Goal: Information Seeking & Learning: Learn about a topic

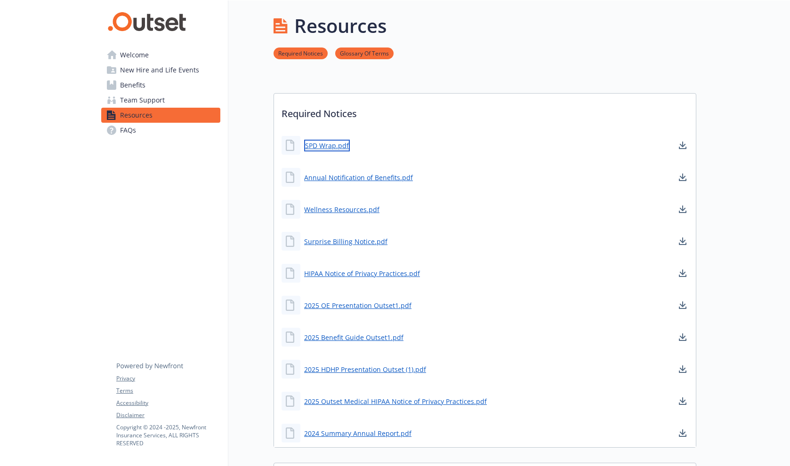
click at [333, 146] on link "SPD Wrap.pdf" at bounding box center [327, 146] width 46 height 12
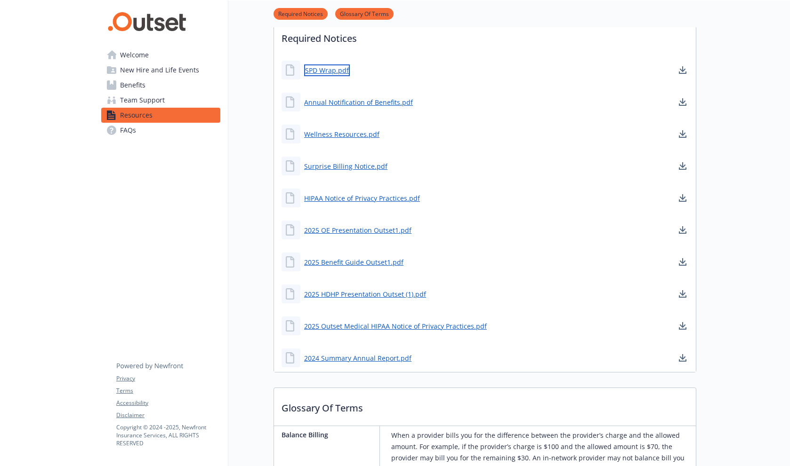
scroll to position [32, 0]
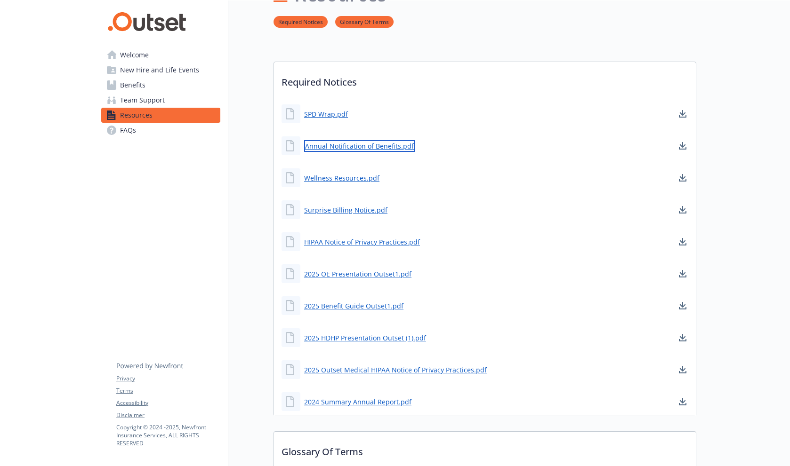
click at [360, 147] on link "Annual Notification of Benefits.pdf" at bounding box center [359, 146] width 111 height 12
click at [349, 176] on link "Wellness Resources.pdf" at bounding box center [342, 178] width 77 height 12
click at [328, 210] on link "Surprise Billing Notice.pdf" at bounding box center [346, 210] width 85 height 12
click at [362, 272] on link "2025 OE Presentation Outset1.pdf" at bounding box center [358, 274] width 109 height 12
click at [344, 305] on link "2025 Benefit Guide Outset1.pdf" at bounding box center [354, 306] width 101 height 12
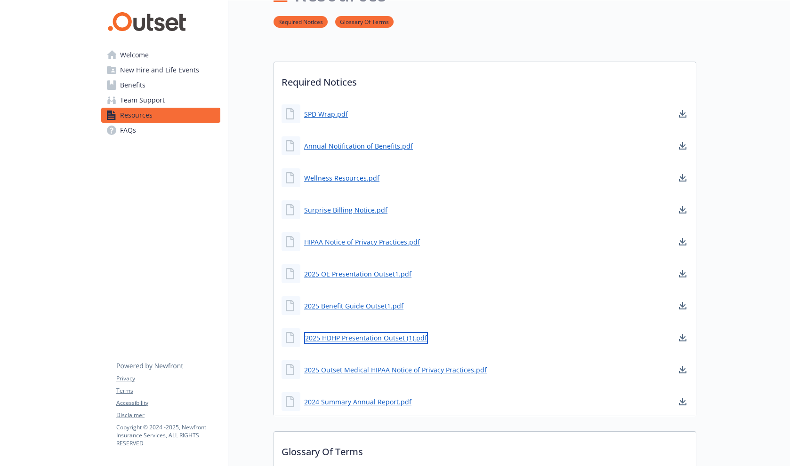
click at [396, 337] on link "2025 HDHP Presentation Outset (1).pdf" at bounding box center [366, 338] width 124 height 12
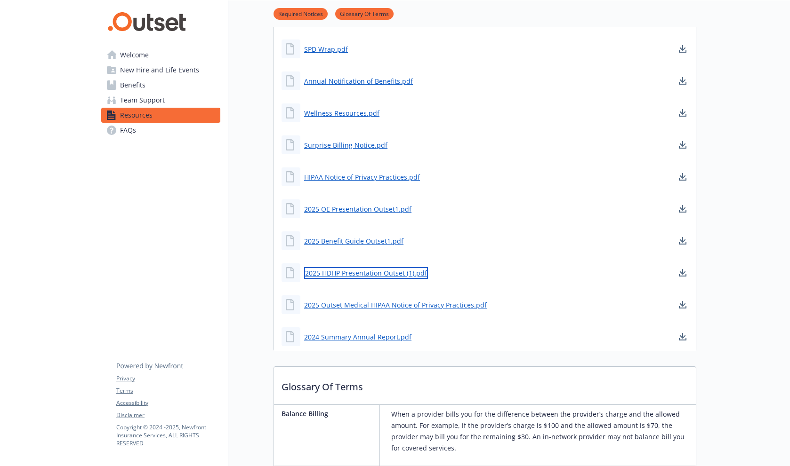
scroll to position [94, 0]
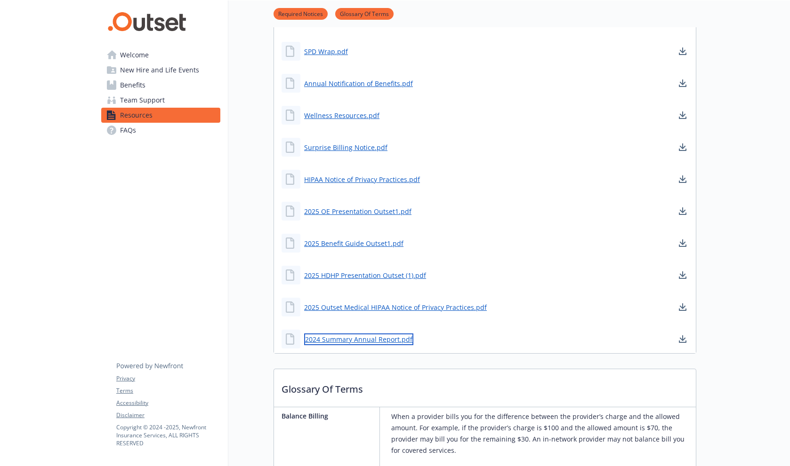
click at [328, 340] on link "2024 Summary Annual Report.pdf" at bounding box center [358, 340] width 109 height 12
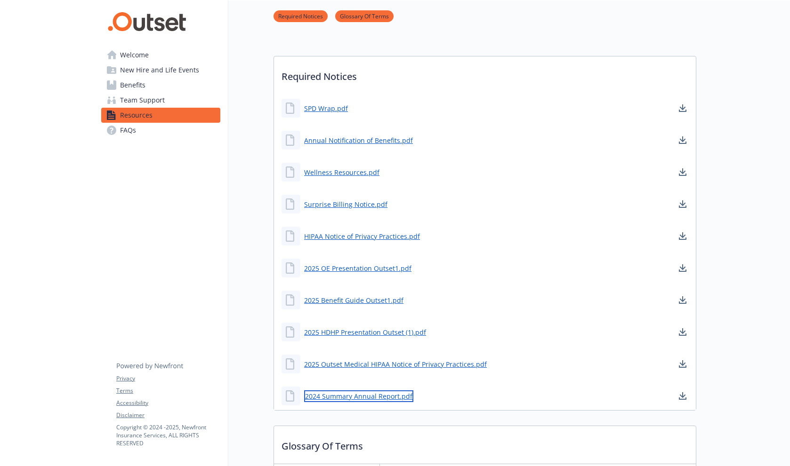
scroll to position [0, 0]
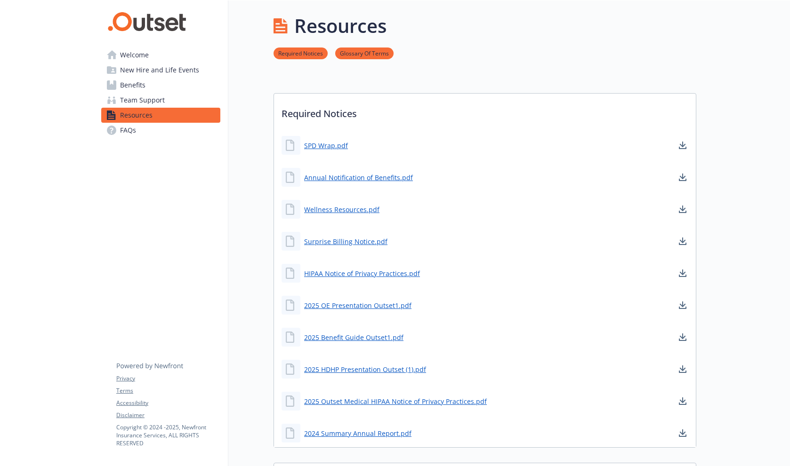
click at [118, 96] on link "Team Support" at bounding box center [160, 100] width 119 height 15
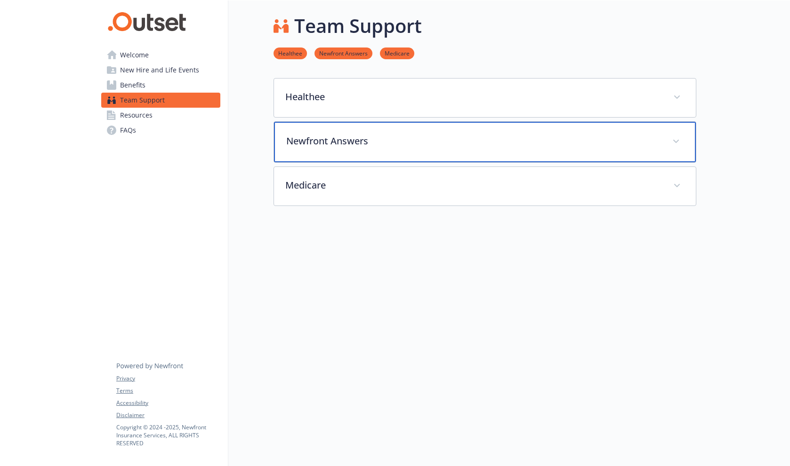
click at [341, 145] on p "Newfront Answers" at bounding box center [473, 141] width 375 height 14
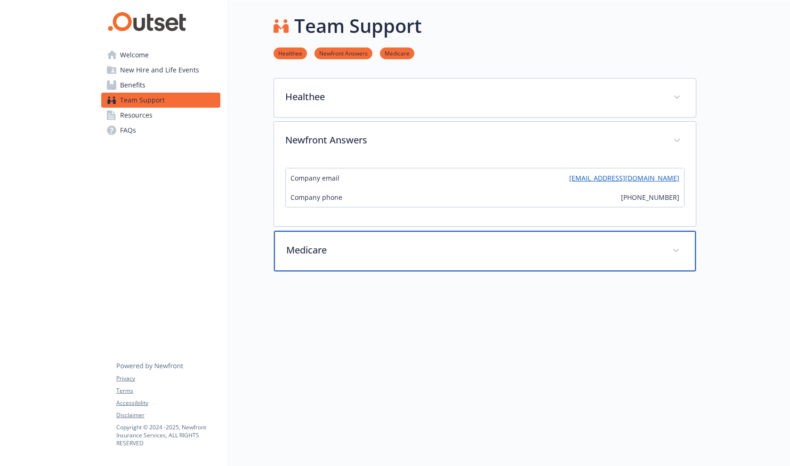
click at [331, 253] on p "Medicare" at bounding box center [473, 250] width 375 height 14
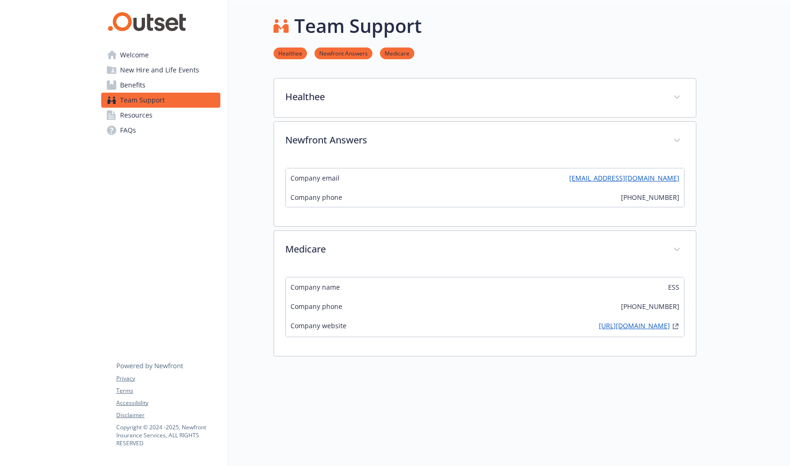
click at [599, 331] on link "[URL][DOMAIN_NAME]" at bounding box center [634, 326] width 71 height 11
click at [133, 87] on span "Benefits" at bounding box center [132, 85] width 25 height 15
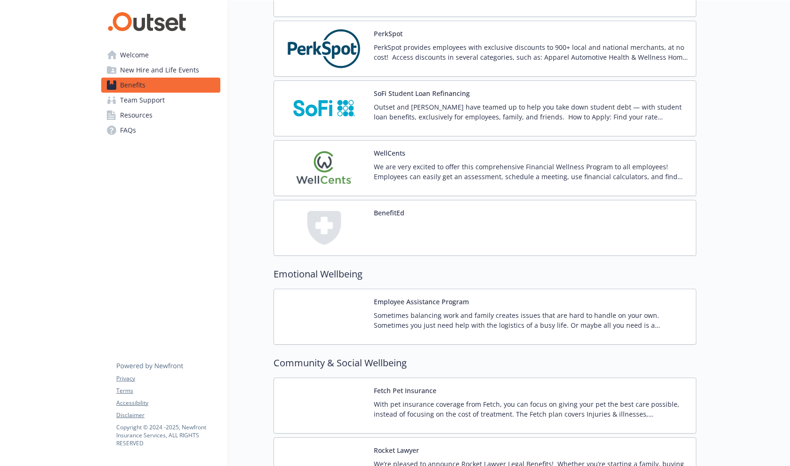
scroll to position [1188, 0]
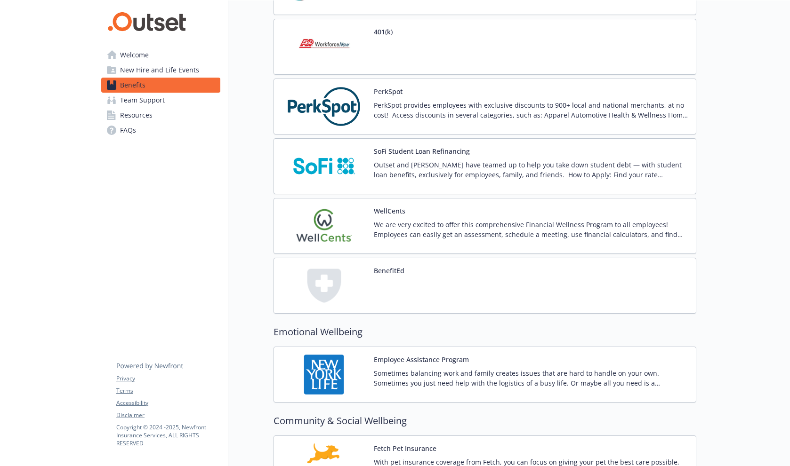
click at [158, 72] on span "New Hire and Life Events" at bounding box center [159, 70] width 79 height 15
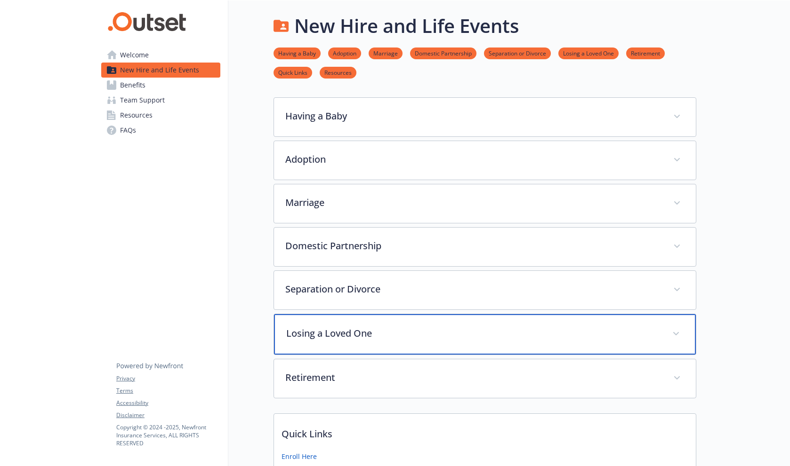
click at [425, 337] on p "Losing a Loved One" at bounding box center [473, 334] width 375 height 14
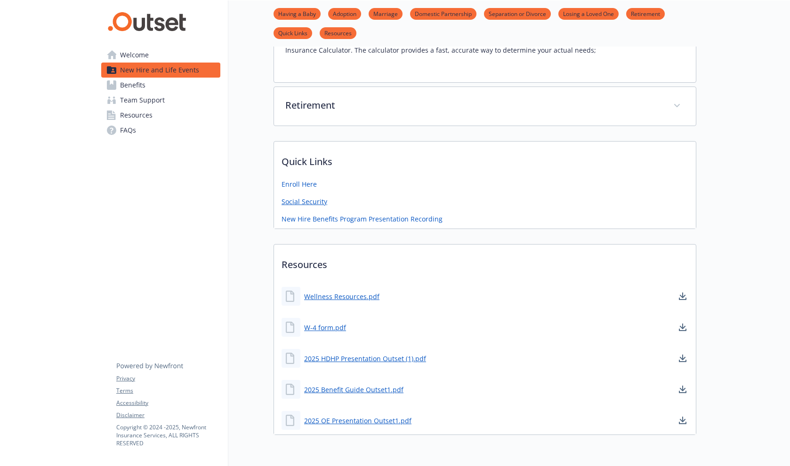
scroll to position [1035, 0]
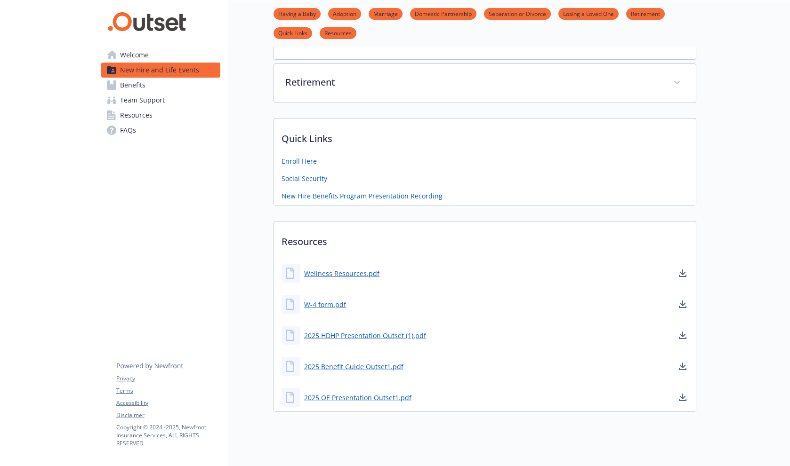
click at [141, 54] on span "Welcome" at bounding box center [134, 55] width 29 height 15
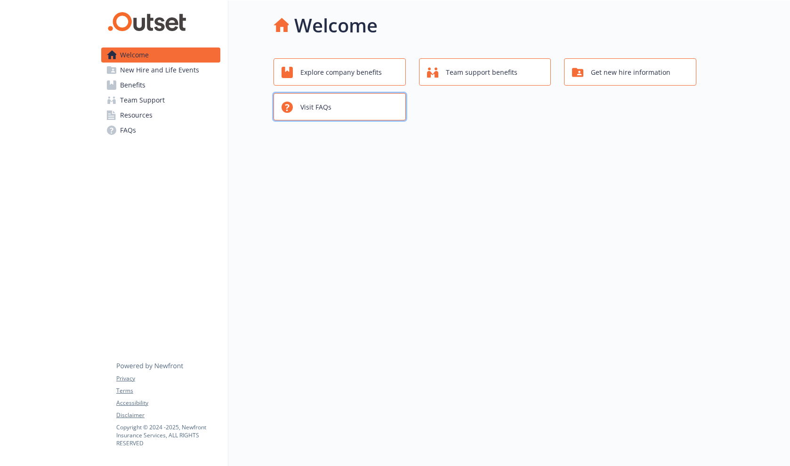
click at [321, 98] on span "Visit FAQs" at bounding box center [315, 107] width 31 height 18
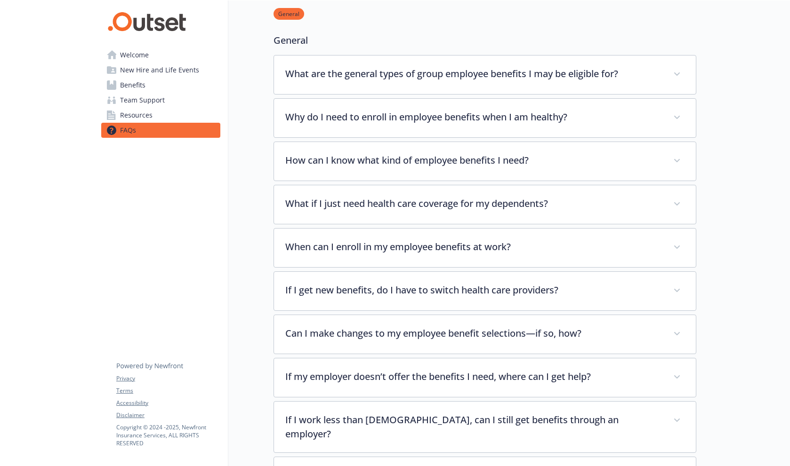
scroll to position [208, 0]
